Goal: Transaction & Acquisition: Purchase product/service

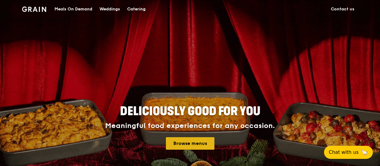
click at [185, 142] on link "Browse menus" at bounding box center [190, 144] width 49 height 13
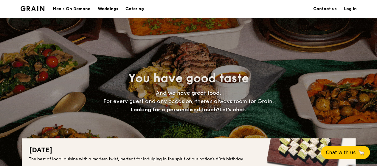
click at [64, 7] on div "Meals On Demand" at bounding box center [72, 9] width 38 height 18
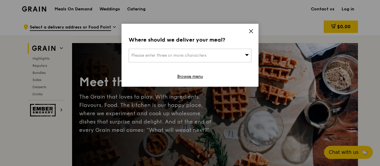
click at [189, 52] on div "Please enter three or more characters" at bounding box center [190, 56] width 123 height 14
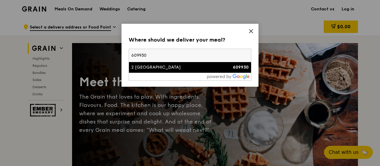
type input "609930"
click at [226, 66] on div "609930" at bounding box center [233, 68] width 29 height 6
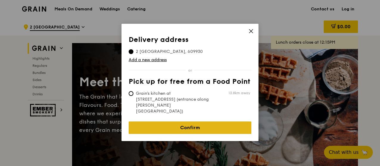
click at [196, 122] on link "Confirm" at bounding box center [190, 128] width 123 height 13
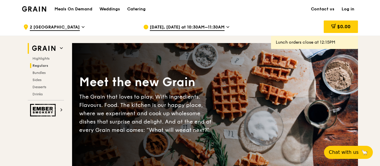
click at [44, 67] on span "Regulars" at bounding box center [40, 66] width 16 height 4
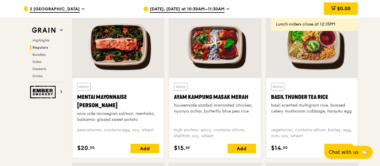
scroll to position [653, 0]
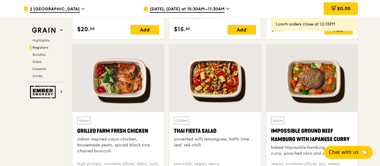
drag, startPoint x: 231, startPoint y: 99, endPoint x: 23, endPoint y: 133, distance: 210.0
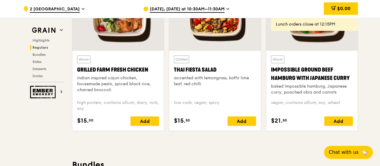
scroll to position [713, 0]
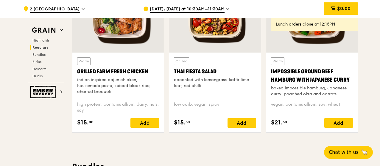
click at [217, 58] on div "Chilled Thai Fiesta Salad accented with lemongrass, kaffir lime leaf, red chilli" at bounding box center [215, 77] width 82 height 40
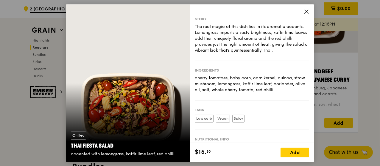
click at [304, 12] on icon at bounding box center [306, 11] width 5 height 5
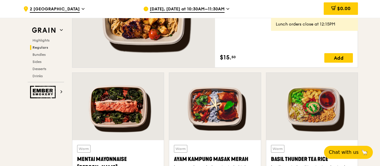
scroll to position [505, 0]
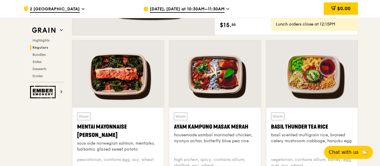
click at [137, 130] on div "Mentai Mayonnaise Aburi Salmon" at bounding box center [118, 131] width 82 height 17
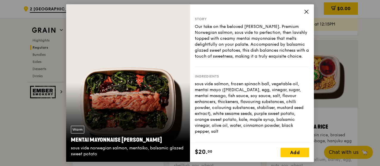
click at [307, 12] on icon at bounding box center [307, 12] width 4 height 4
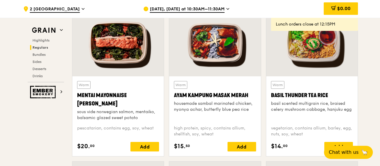
scroll to position [506, 0]
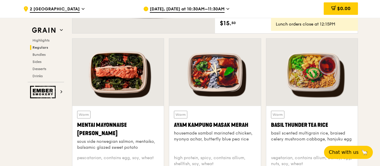
click at [131, 86] on div at bounding box center [117, 73] width 91 height 68
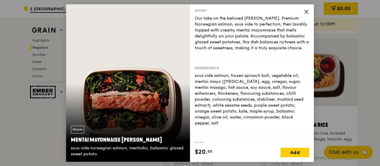
scroll to position [0, 0]
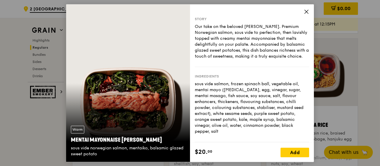
drag, startPoint x: 307, startPoint y: 10, endPoint x: 198, endPoint y: 77, distance: 127.9
click at [198, 77] on div "Ingredients sous vide salmon, frozen spinach ball, vegetable oil, mentai mayo (…" at bounding box center [252, 104] width 114 height 75
click at [303, 14] on div "Story Our take on the beloved mentaiko salmon. Premium Norwegian salmon, sous v…" at bounding box center [252, 73] width 124 height 139
click at [306, 11] on icon at bounding box center [306, 11] width 5 height 5
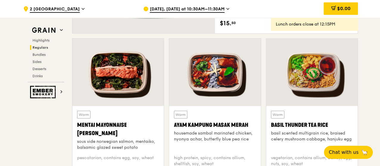
scroll to position [596, 0]
